Goal: Obtain resource: Obtain resource

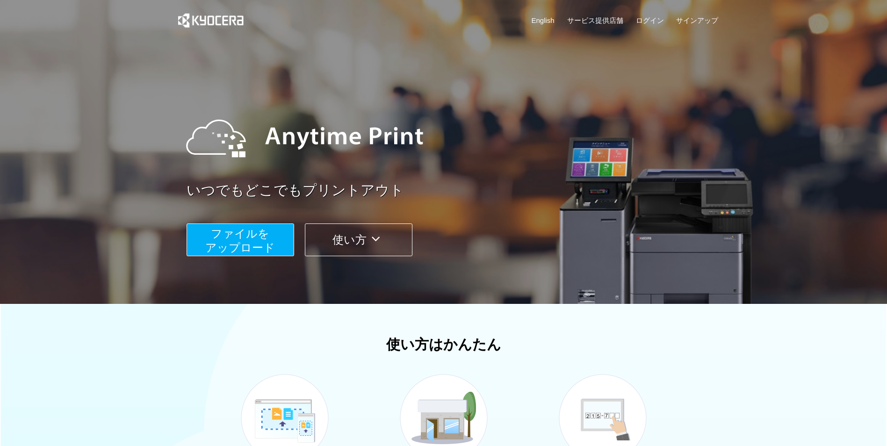
click at [253, 234] on span "ファイルを ​​アップロード" at bounding box center [240, 240] width 70 height 27
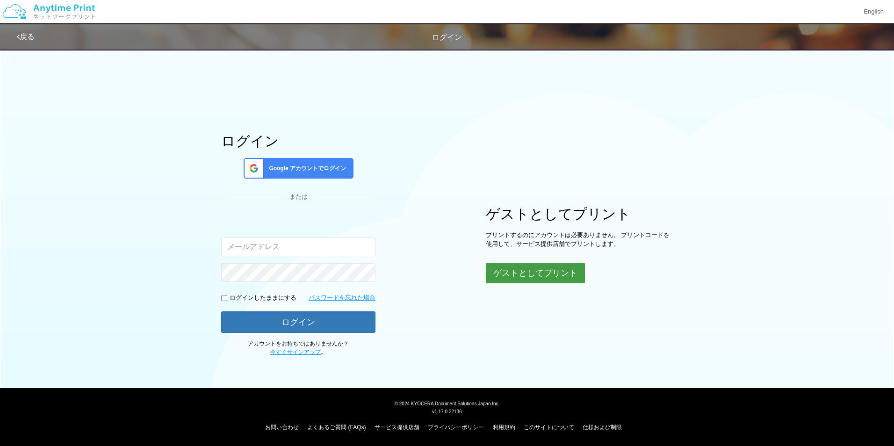
click at [544, 275] on button "ゲストとしてプリント" at bounding box center [535, 273] width 99 height 21
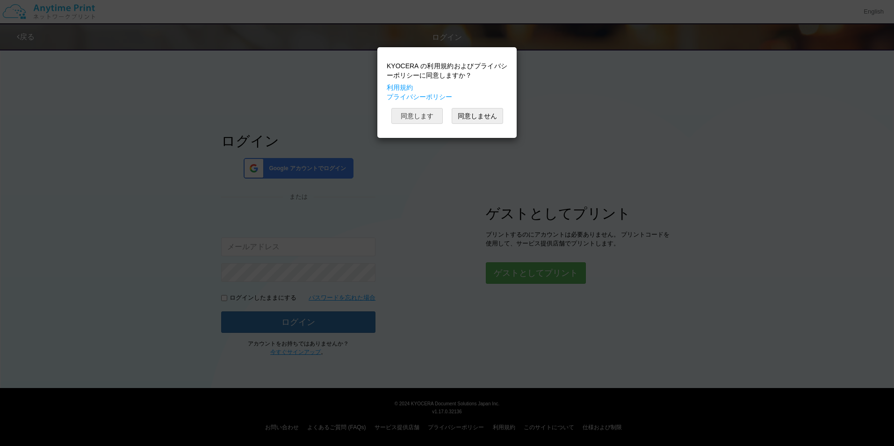
click at [424, 118] on button "同意します" at bounding box center [416, 116] width 51 height 16
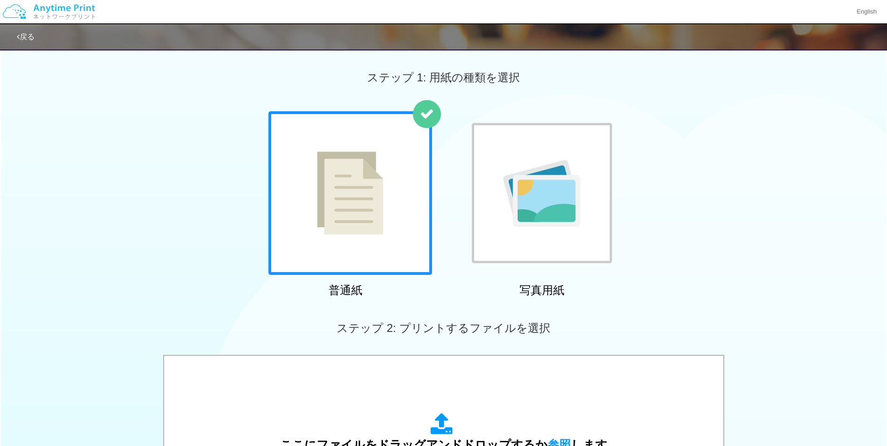
click at [371, 188] on img at bounding box center [350, 193] width 66 height 83
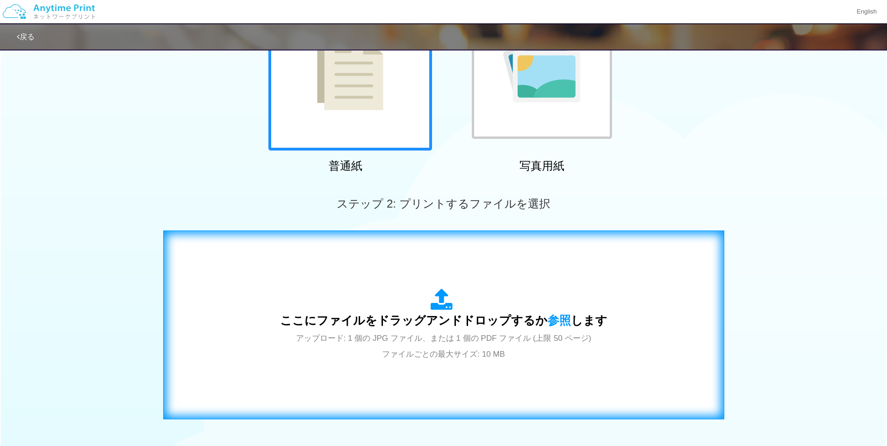
scroll to position [187, 0]
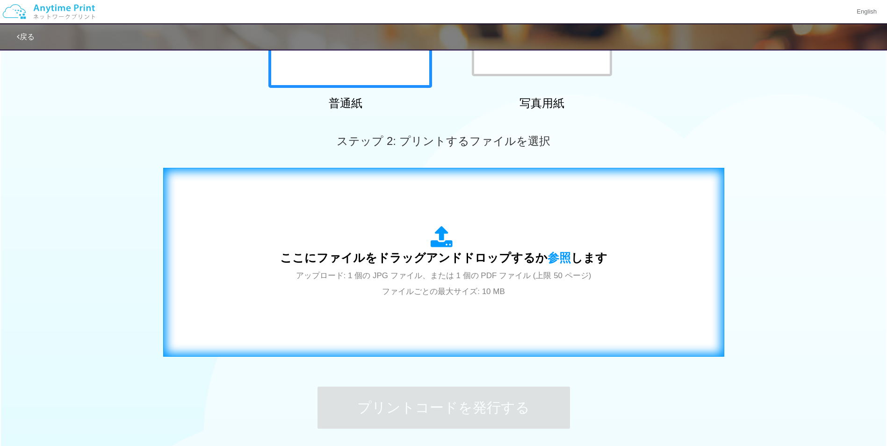
click at [529, 239] on div "ここにファイルをドラッグアンドドロップするか 参照 します アップロード: 1 個の JPG ファイル、または 1 個の PDF ファイル (上限 50 ペー…" at bounding box center [443, 262] width 327 height 73
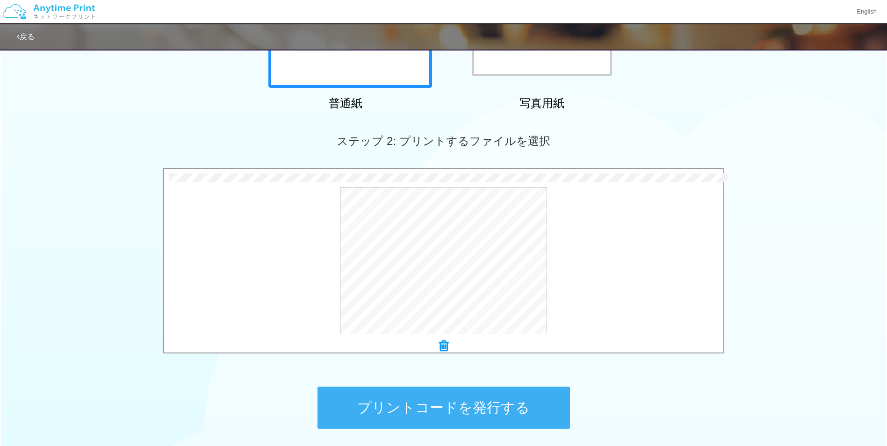
click at [480, 404] on button "プリントコードを発行する" at bounding box center [444, 408] width 253 height 42
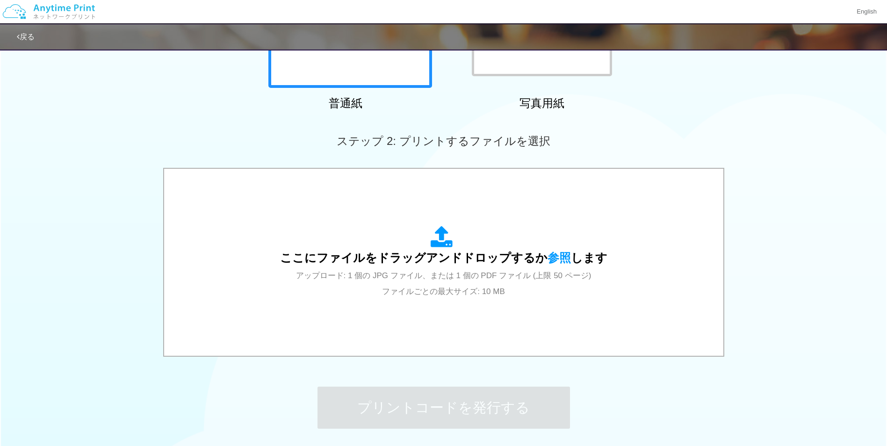
scroll to position [0, 0]
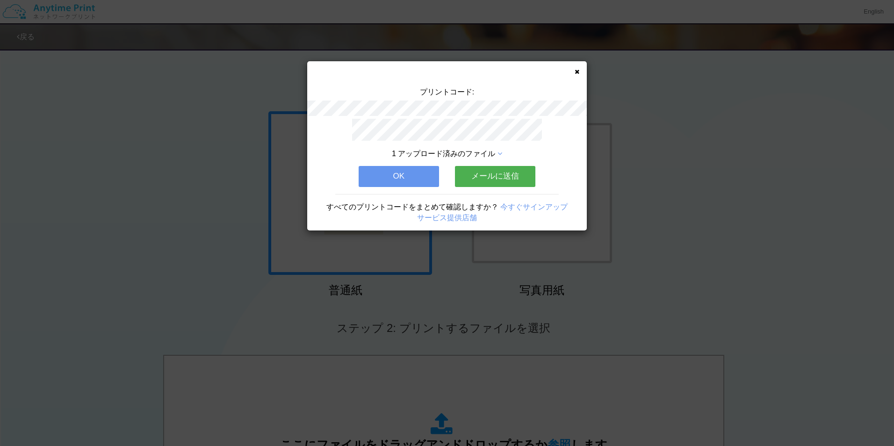
click at [419, 176] on button "OK" at bounding box center [399, 176] width 80 height 21
